Goal: Task Accomplishment & Management: Use online tool/utility

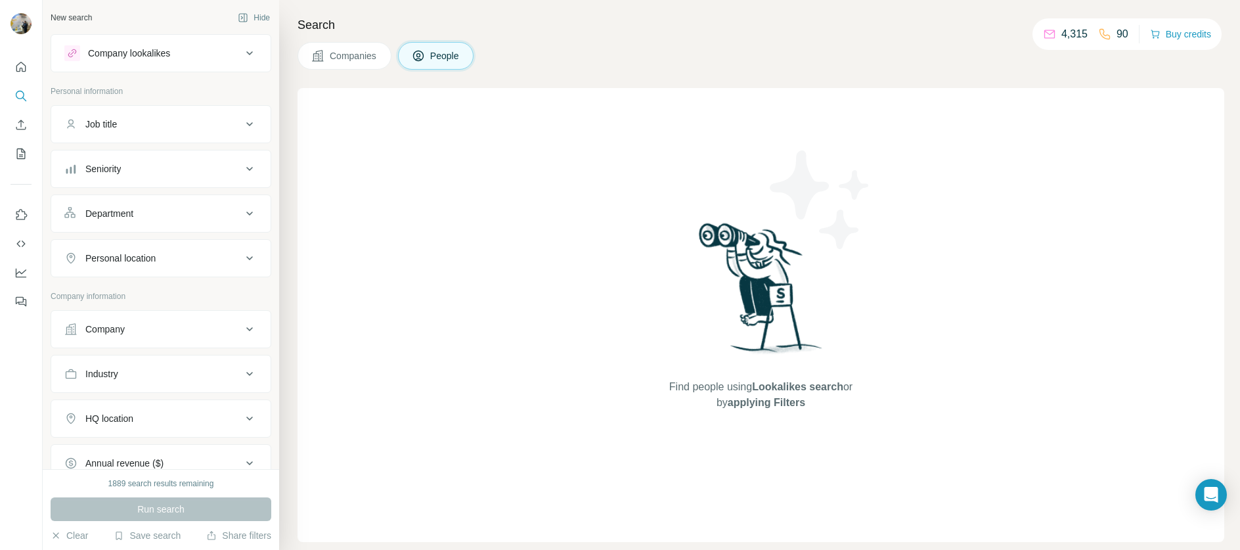
click at [112, 343] on button "Company" at bounding box center [160, 329] width 219 height 32
click at [119, 364] on div "Select a company name or website" at bounding box center [160, 358] width 193 height 17
click at [135, 404] on div "Select a company name or website Upload a CSV of company websites. Your list is…" at bounding box center [160, 422] width 193 height 144
click at [133, 388] on input "text" at bounding box center [160, 387] width 193 height 24
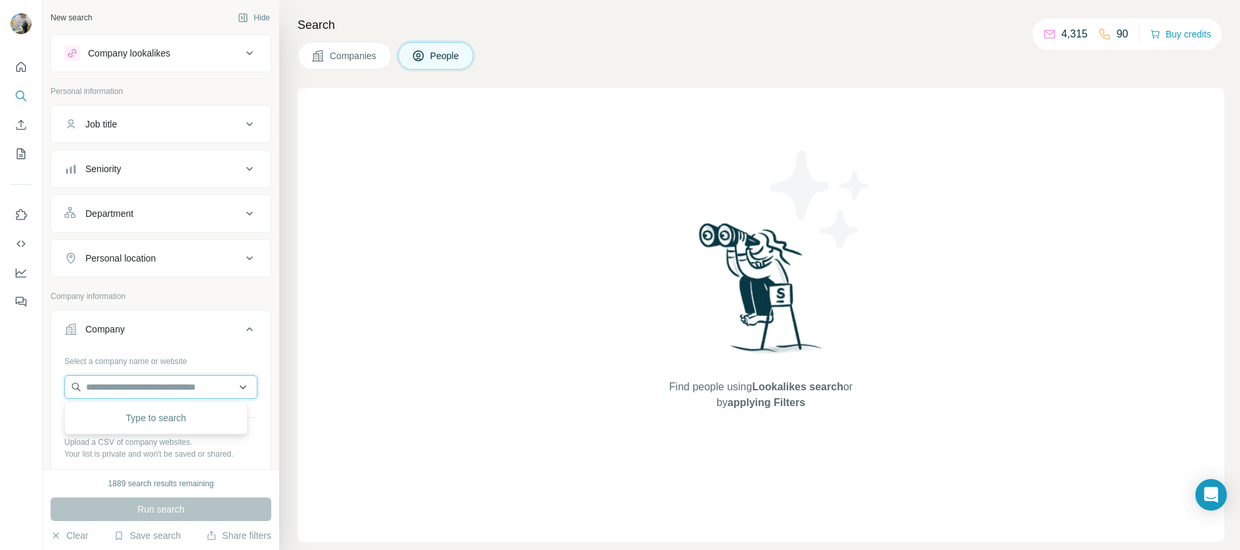
paste input "**********"
type input "**********"
click at [123, 429] on p "[DOMAIN_NAME]" at bounding box center [133, 429] width 63 height 12
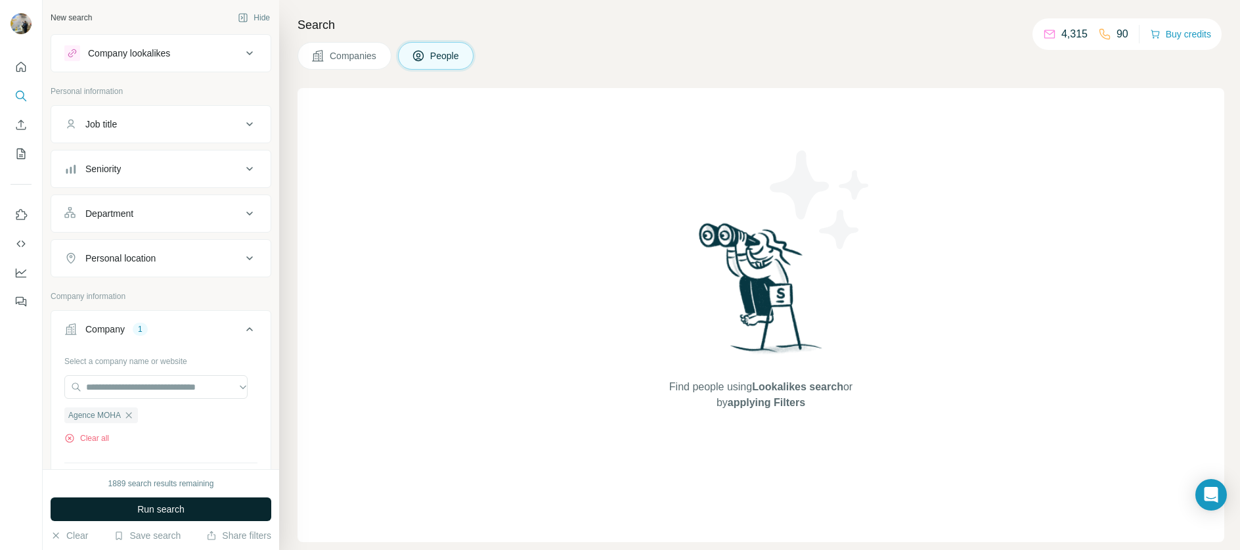
click at [150, 503] on span "Run search" at bounding box center [160, 508] width 47 height 13
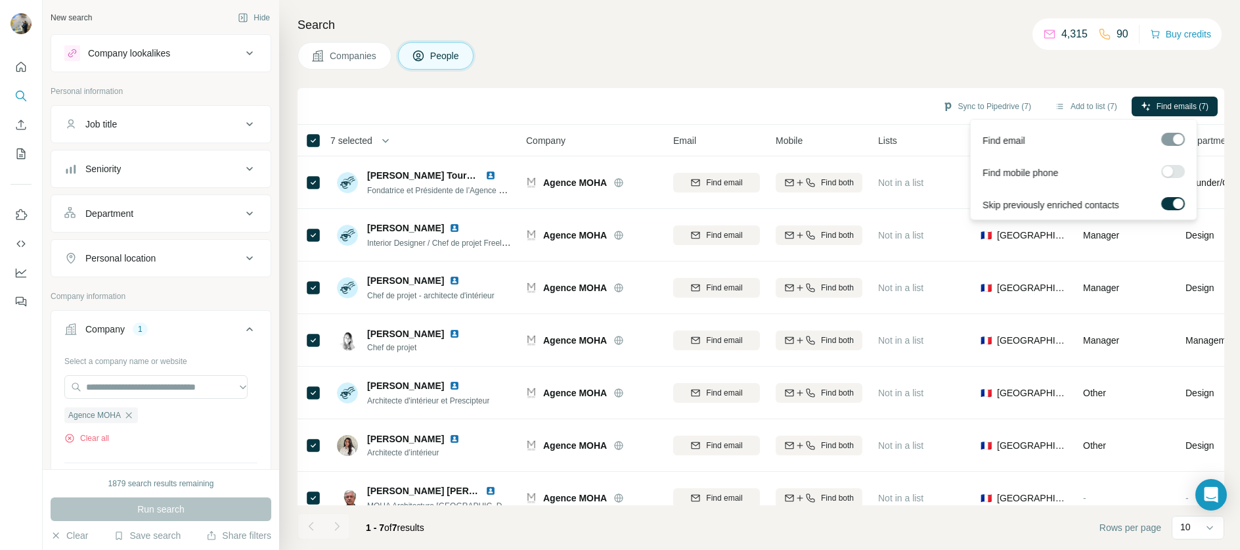
click at [1176, 173] on label at bounding box center [1173, 171] width 24 height 13
click at [1159, 100] on span "Find emails & mobiles (7)" at bounding box center [1164, 106] width 89 height 12
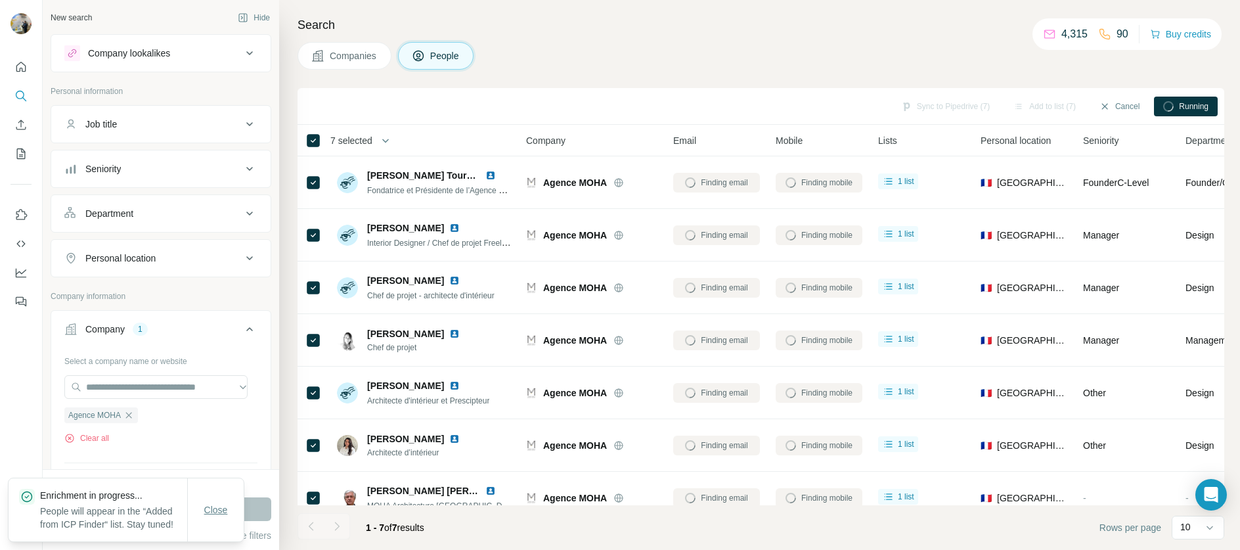
click at [209, 506] on span "Close" at bounding box center [216, 509] width 24 height 13
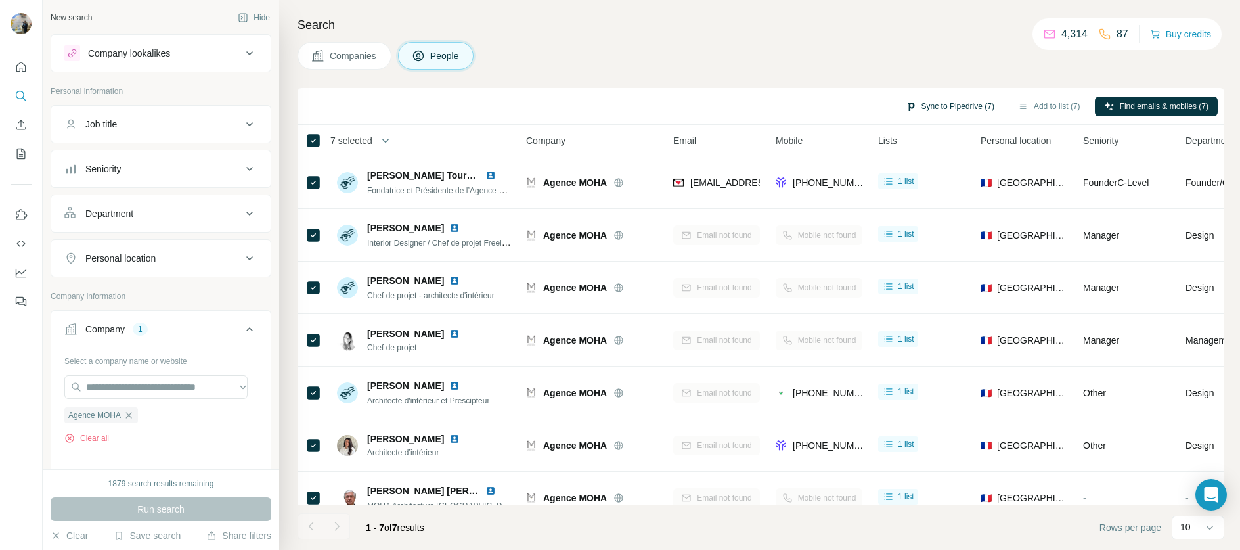
click at [966, 105] on button "Sync to Pipedrive (7)" at bounding box center [949, 107] width 107 height 20
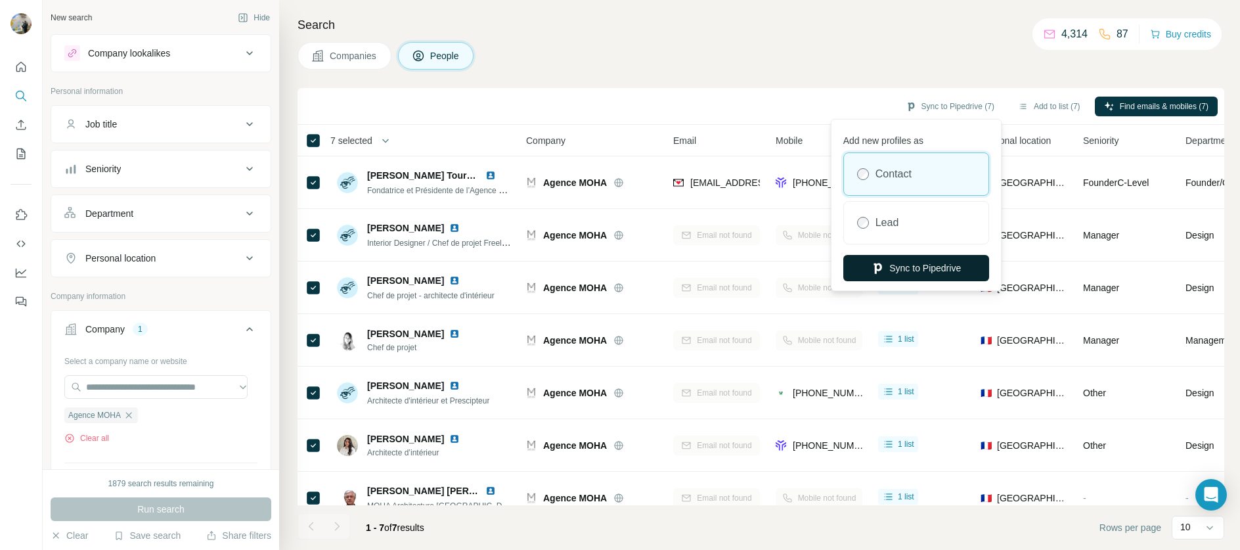
click at [893, 256] on button "Sync to Pipedrive" at bounding box center [916, 268] width 146 height 26
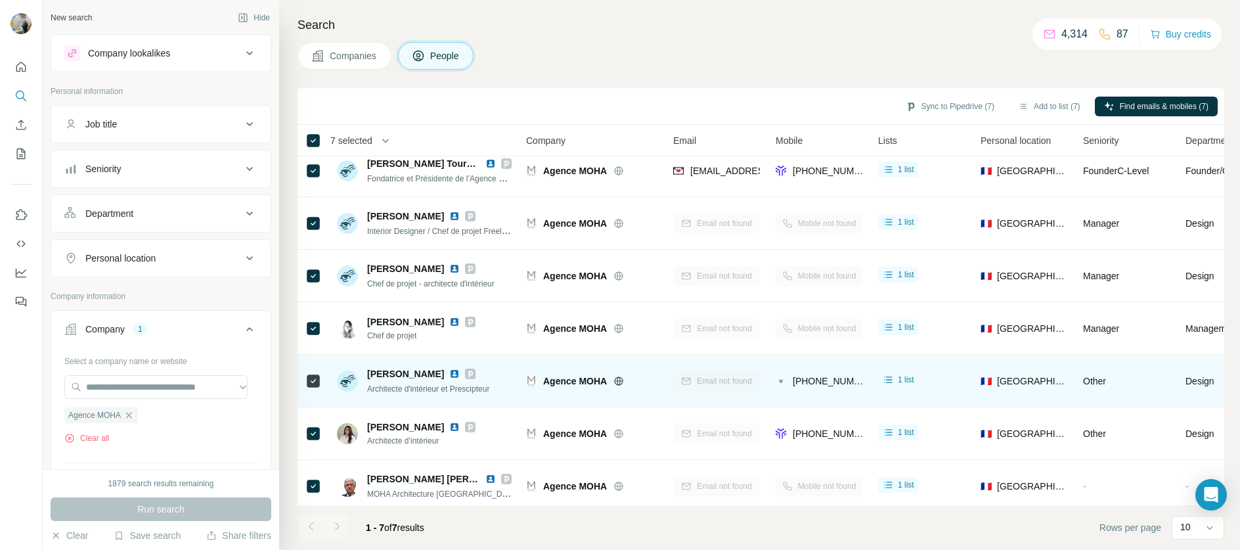
scroll to position [26, 0]
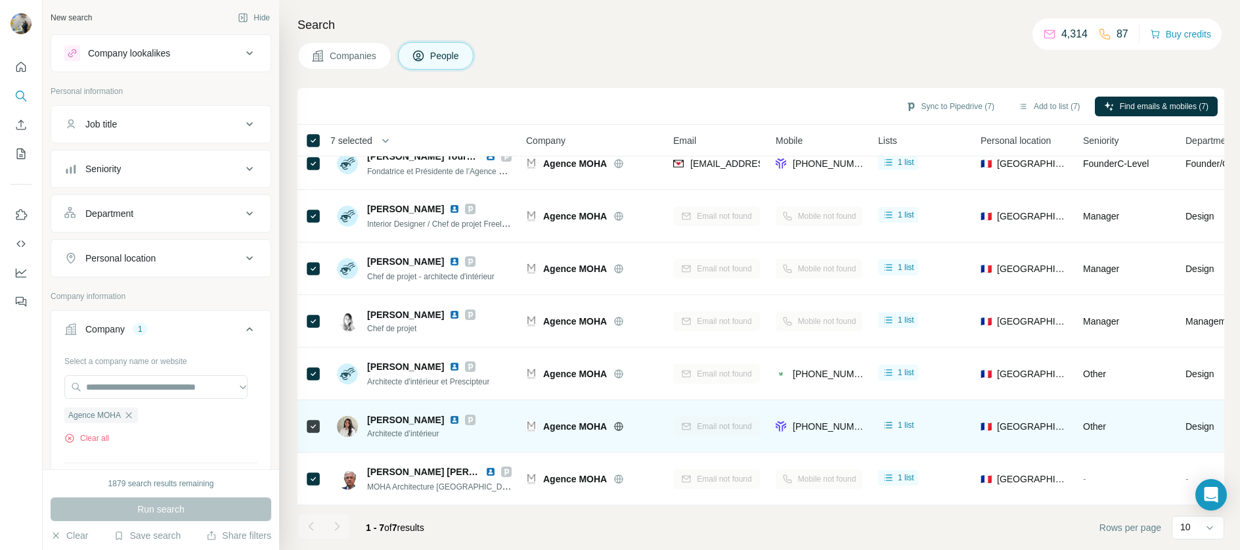
click at [449, 414] on img at bounding box center [454, 419] width 11 height 11
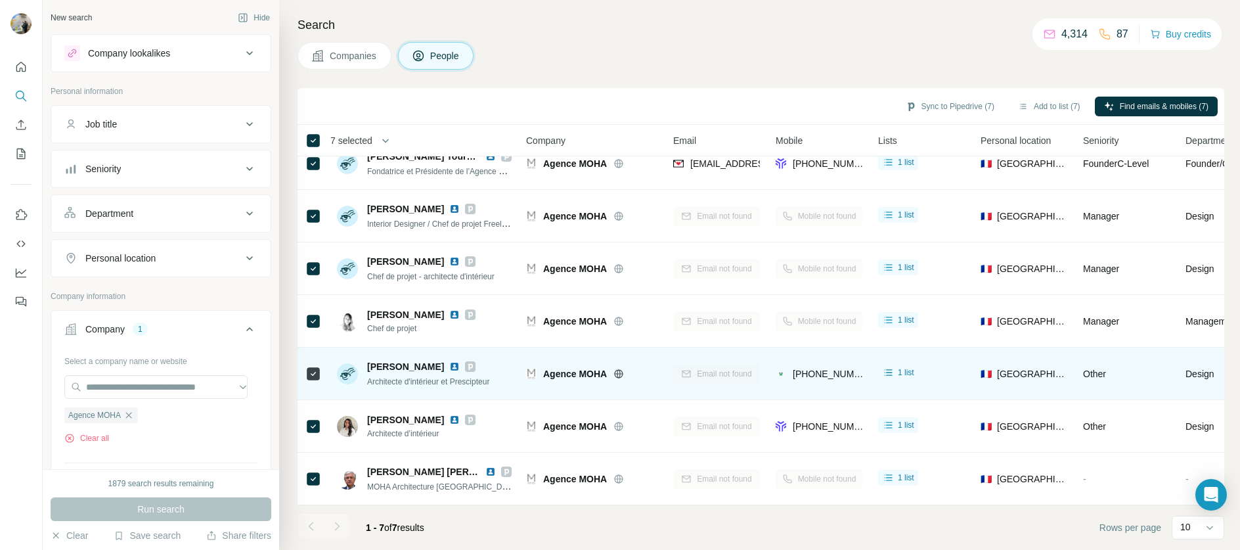
click at [459, 361] on img at bounding box center [454, 366] width 11 height 11
